Goal: Task Accomplishment & Management: Complete application form

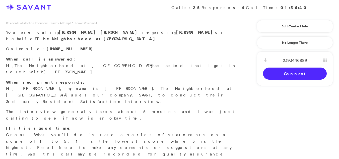
click at [304, 78] on link "Connect" at bounding box center [295, 73] width 64 height 12
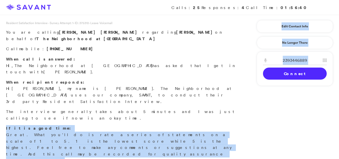
drag, startPoint x: 278, startPoint y: 77, endPoint x: 287, endPoint y: 102, distance: 26.3
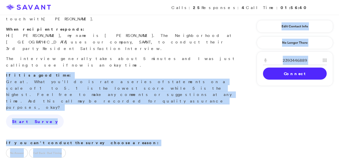
scroll to position [55, 0]
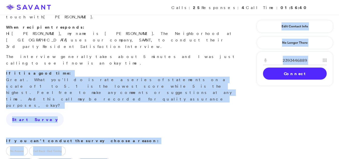
click at [193, 137] on p "If you can't conduct the survey choose a reason:" at bounding box center [121, 140] width 231 height 7
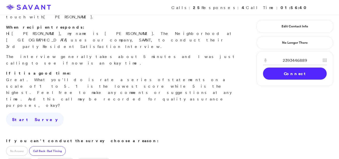
click at [43, 146] on label "Call Back - Bad Timing" at bounding box center [47, 151] width 37 height 10
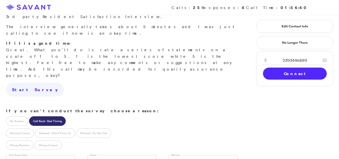
scroll to position [87, 0]
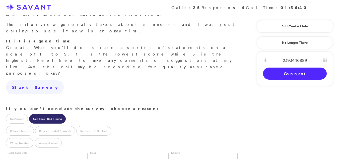
click at [24, 152] on input "text" at bounding box center [40, 157] width 69 height 10
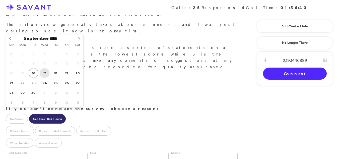
type input "**********"
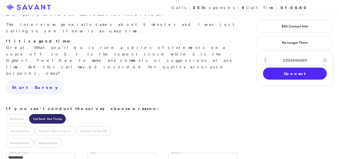
click at [103, 152] on link at bounding box center [121, 157] width 69 height 10
click at [177, 152] on link at bounding box center [202, 157] width 69 height 10
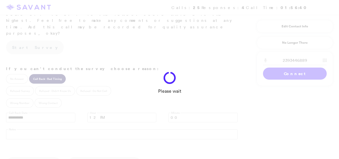
scroll to position [127, 0]
